Goal: Obtain resource: Obtain resource

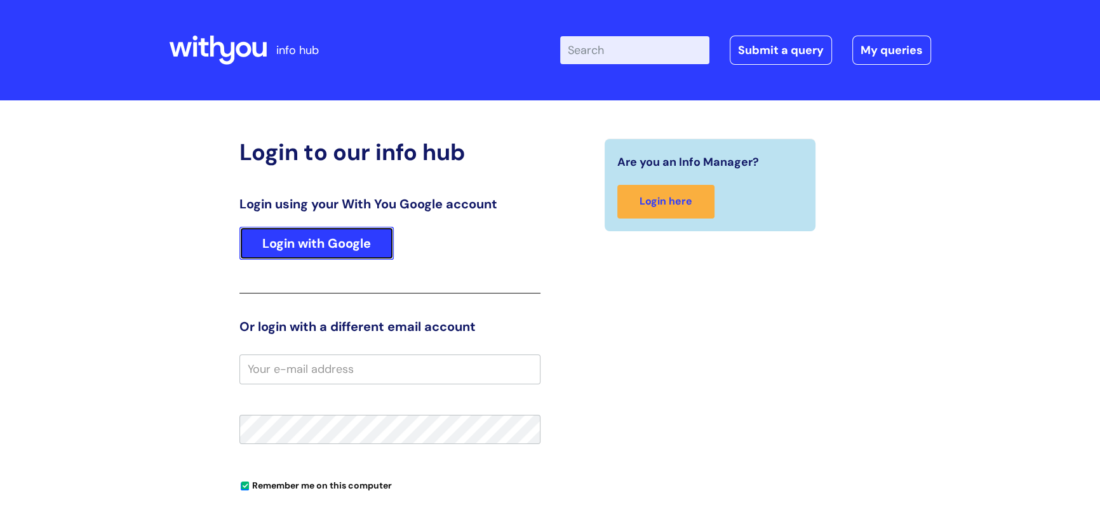
click at [298, 248] on link "Login with Google" at bounding box center [316, 243] width 154 height 33
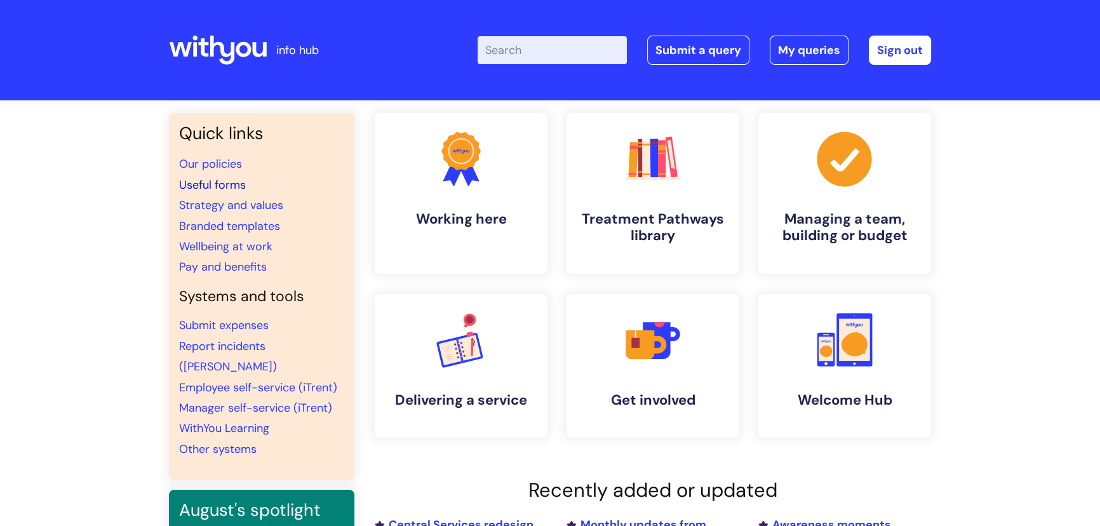
click at [234, 188] on link "Useful forms" at bounding box center [212, 184] width 67 height 15
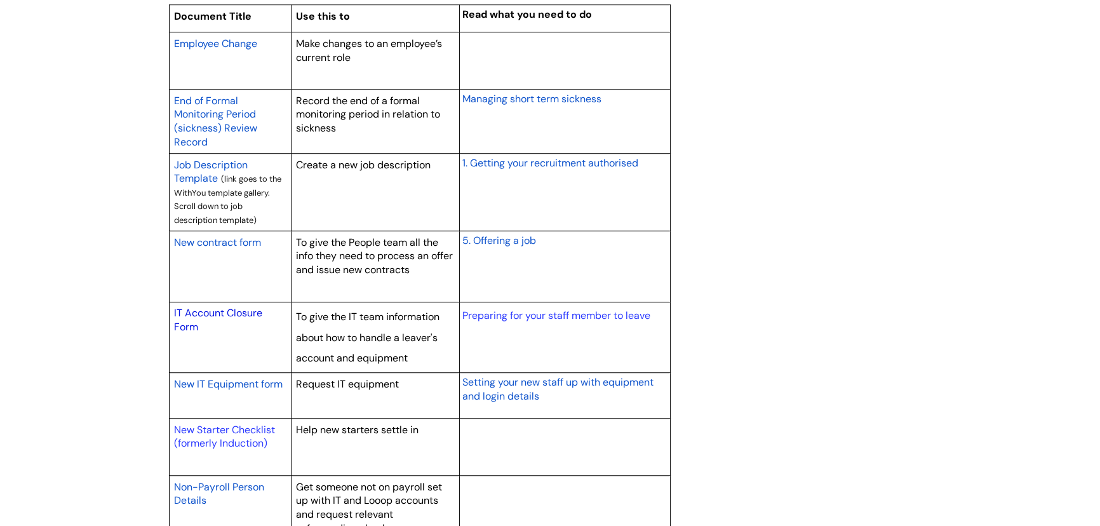
scroll to position [1096, 0]
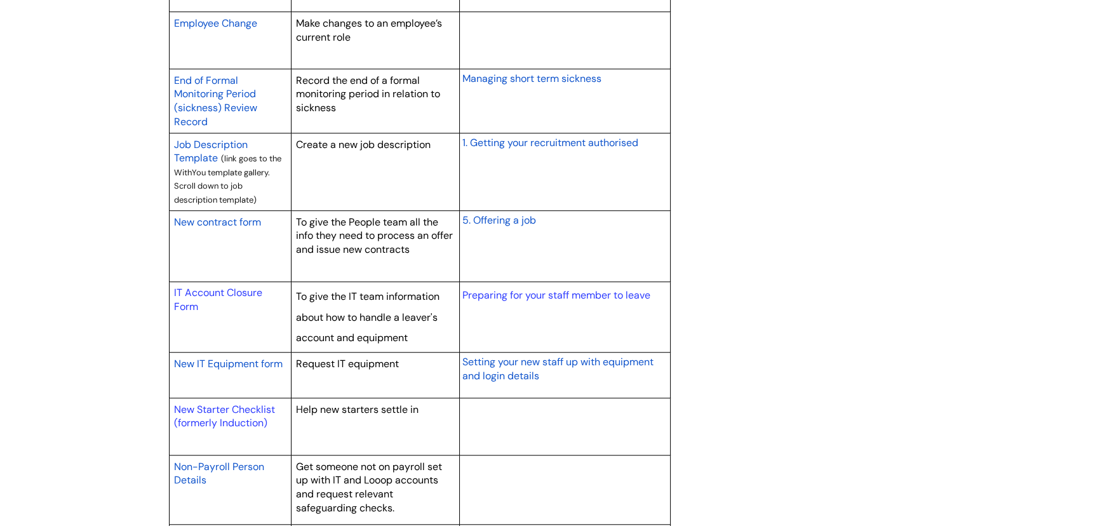
click at [253, 361] on span "New IT Equipment form" at bounding box center [228, 363] width 109 height 13
